Goal: Information Seeking & Learning: Learn about a topic

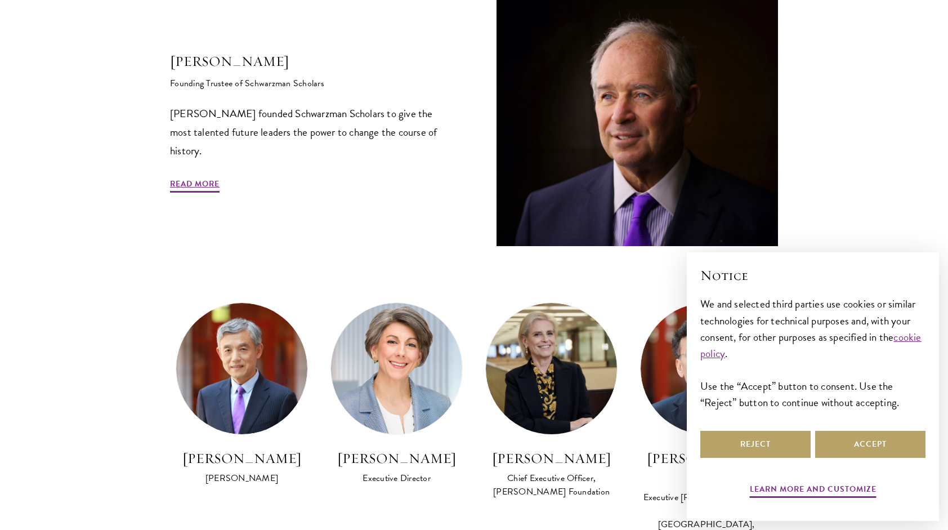
scroll to position [414, 0]
click at [759, 443] on button "Reject" at bounding box center [755, 444] width 110 height 27
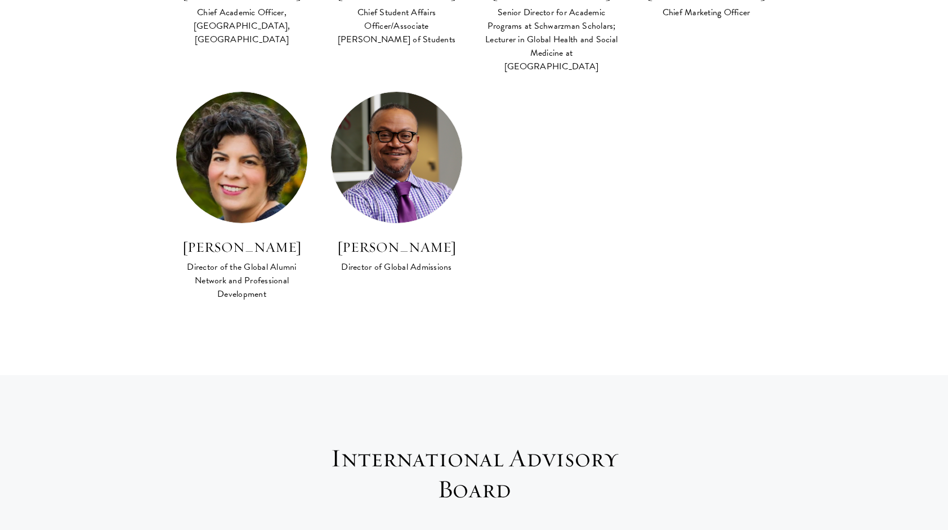
scroll to position [1141, 0]
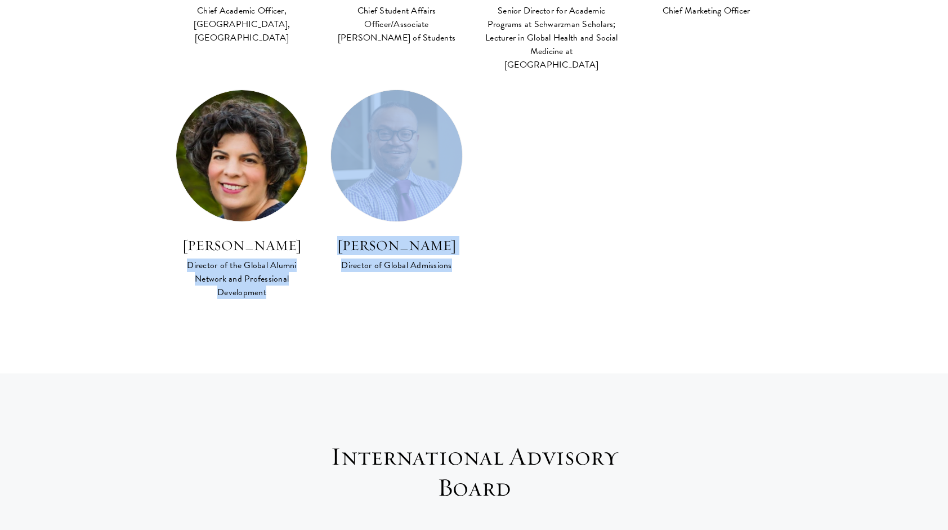
drag, startPoint x: 52, startPoint y: 218, endPoint x: 2, endPoint y: 301, distance: 96.8
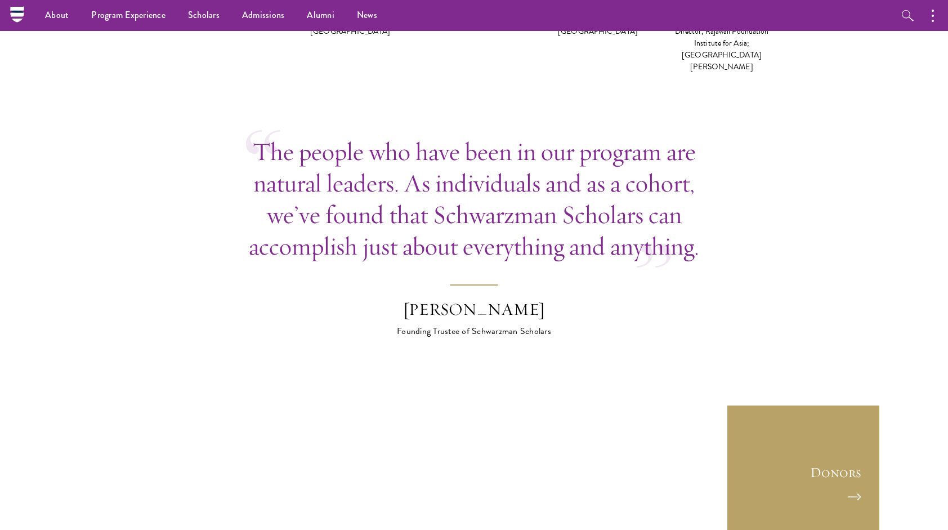
scroll to position [3250, 0]
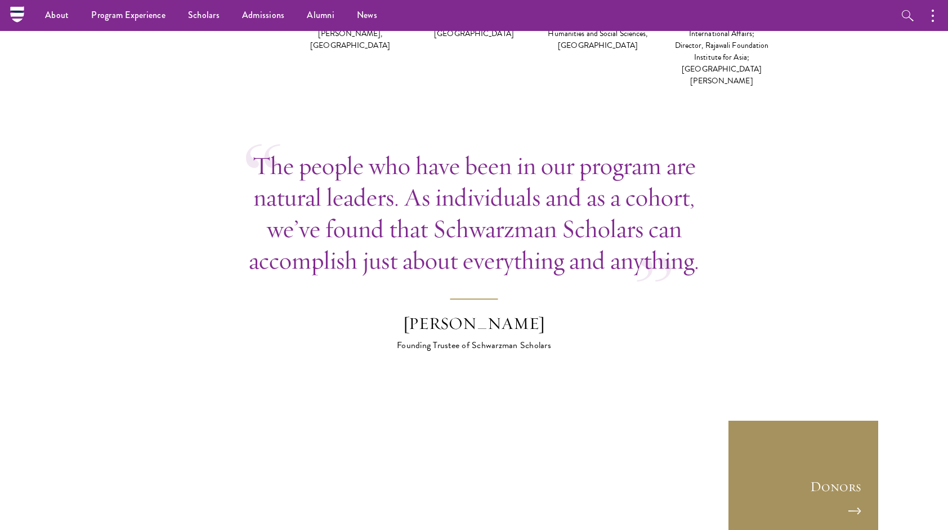
click at [784, 419] on link "Donors" at bounding box center [803, 495] width 152 height 152
